Goal: Task Accomplishment & Management: Manage account settings

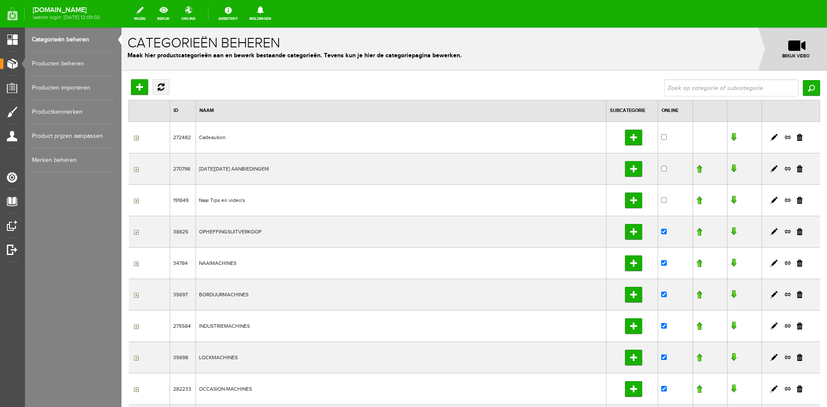
click at [56, 62] on link "Producten beheren" at bounding box center [73, 64] width 83 height 24
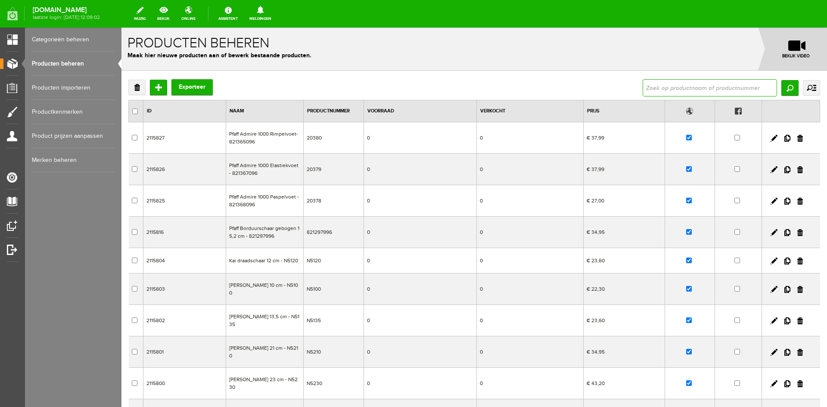
click at [666, 85] on input "text" at bounding box center [709, 87] width 134 height 17
type input "smarter"
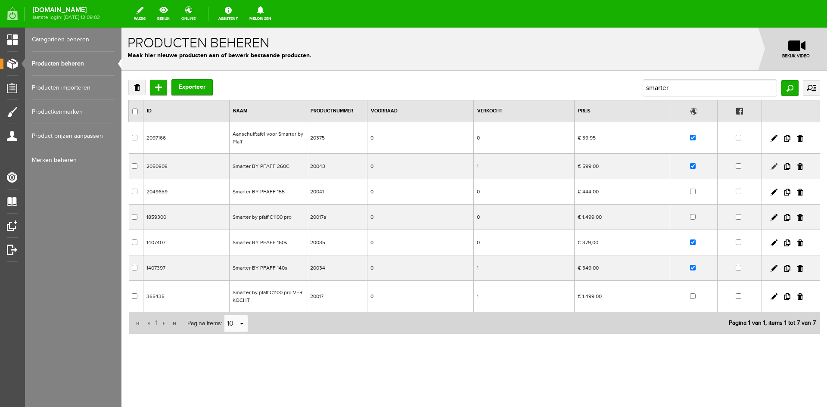
click at [775, 167] on link at bounding box center [773, 166] width 7 height 7
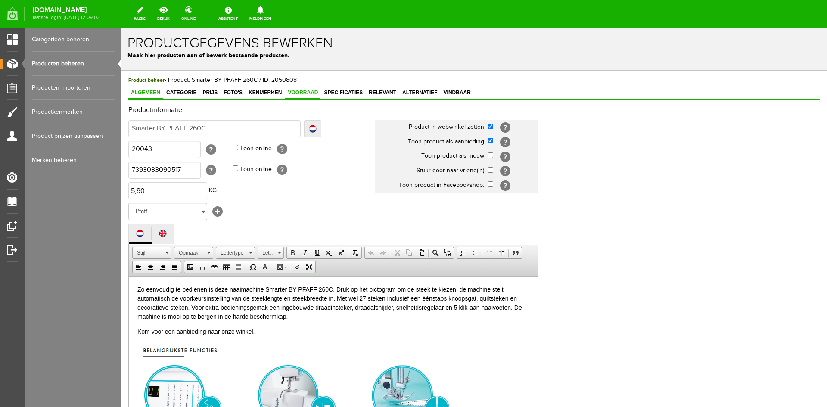
click at [303, 93] on span "Voorraad" at bounding box center [302, 93] width 35 height 6
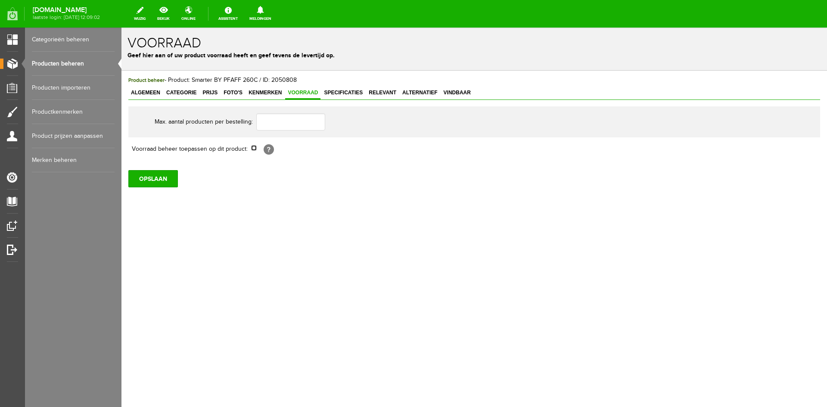
click at [254, 146] on input "checkbox" at bounding box center [254, 148] width 6 height 6
checkbox input "true"
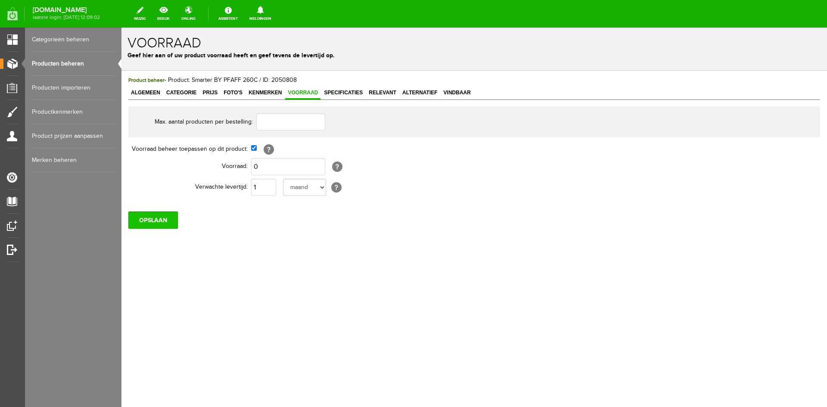
click at [161, 219] on input "OPSLAAN" at bounding box center [153, 219] width 50 height 17
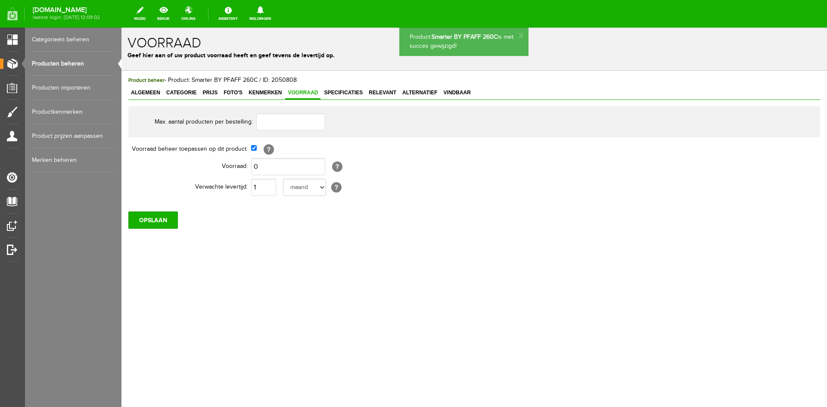
click at [64, 63] on link "Producten beheren" at bounding box center [73, 64] width 83 height 24
